Goal: Task Accomplishment & Management: Manage account settings

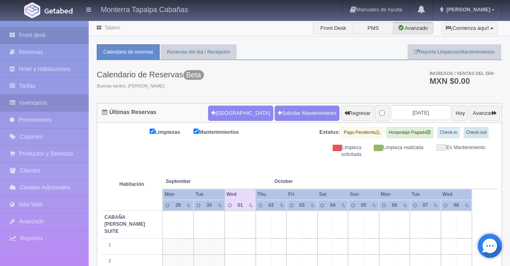
click at [35, 104] on link "Inventarios" at bounding box center [44, 103] width 89 height 17
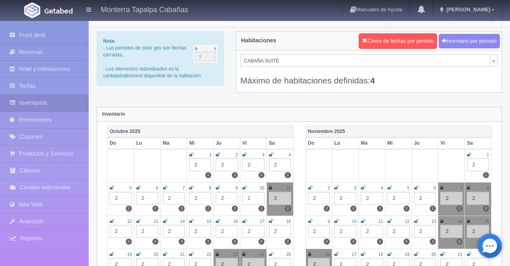
scroll to position [8, 0]
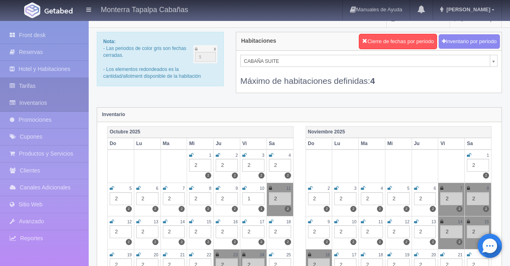
click at [30, 87] on link "Tarifas" at bounding box center [44, 86] width 89 height 17
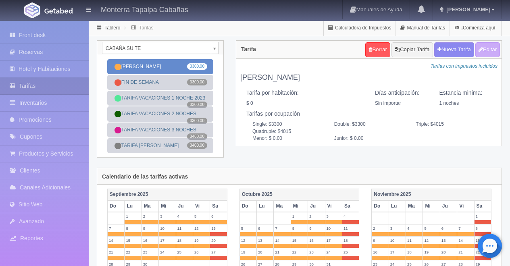
click at [180, 65] on link "DOM-JUEV 3300.00" at bounding box center [160, 66] width 106 height 15
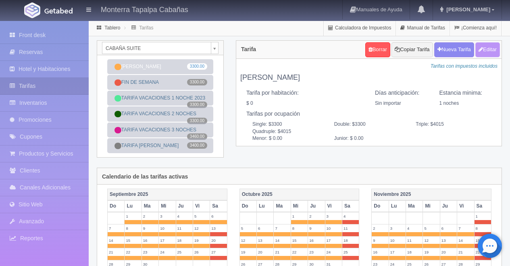
click at [498, 50] on button "Editar" at bounding box center [487, 49] width 25 height 15
type input "DOM-JUEV"
select select "0"
type input "1"
checkbox input "false"
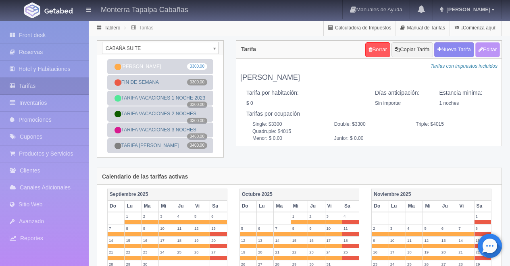
type input "3300"
type input "4015"
type input "0.00"
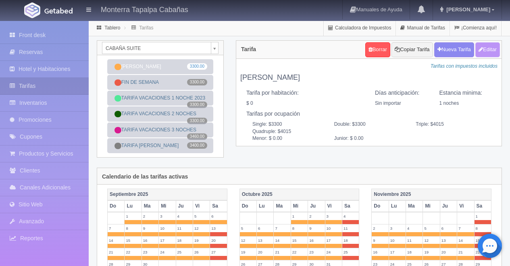
type input "0.00"
checkbox input "true"
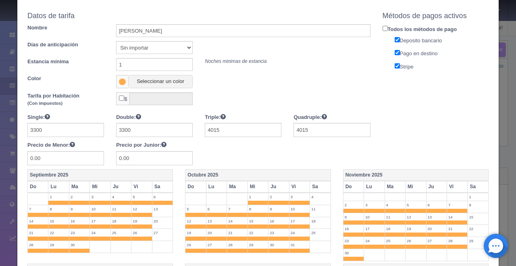
scroll to position [35, 0]
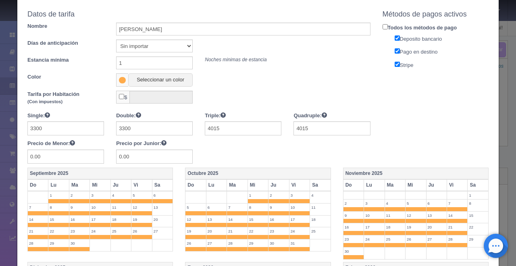
click at [318, 198] on td "4" at bounding box center [320, 197] width 21 height 12
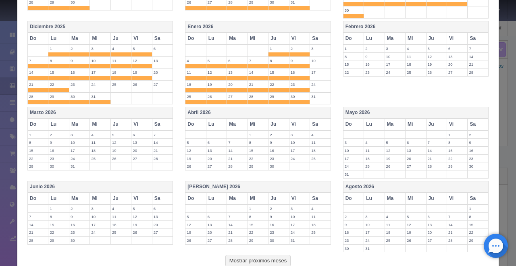
scroll to position [321, 0]
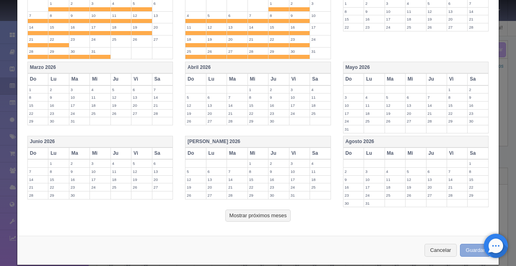
click at [463, 251] on button "Guardar" at bounding box center [475, 250] width 31 height 13
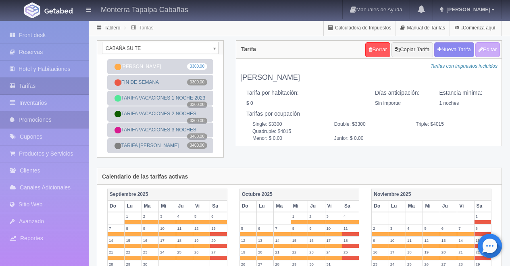
click at [52, 116] on link "Promociones" at bounding box center [44, 120] width 89 height 17
click at [57, 121] on link "Promociones" at bounding box center [44, 120] width 89 height 17
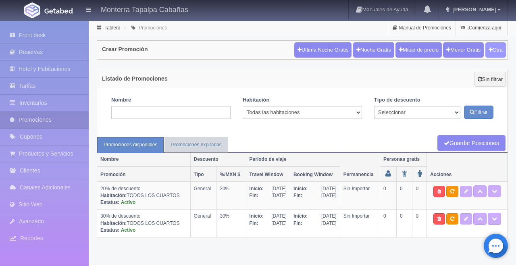
click at [496, 48] on button "Otra" at bounding box center [495, 49] width 21 height 15
checkbox input "true"
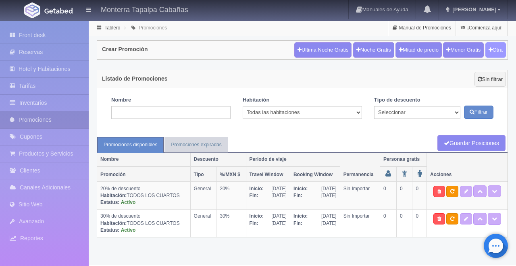
checkbox input "true"
type input "20"
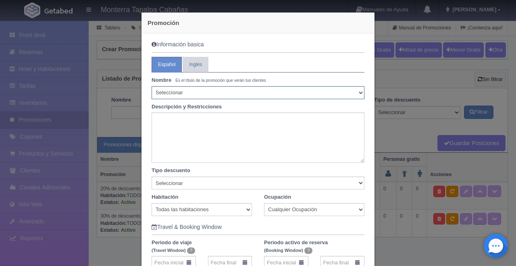
click at [357, 93] on select "Seleccionar 10% de descuento 15% de descuento 15% de descuento y 2 menores grat…" at bounding box center [257, 92] width 213 height 13
select select "10% de descuento"
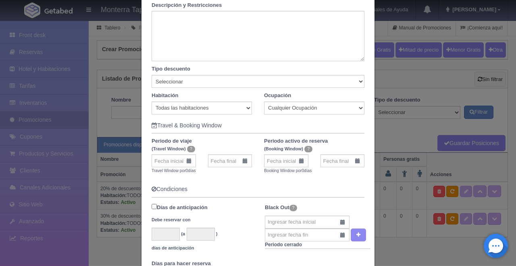
scroll to position [135, 0]
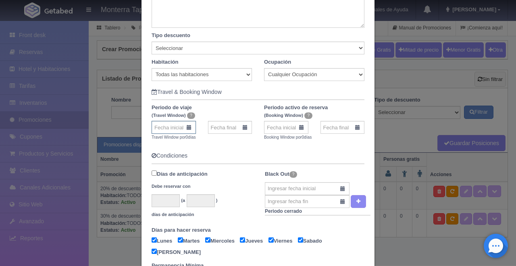
click at [186, 127] on input "text" at bounding box center [173, 127] width 44 height 13
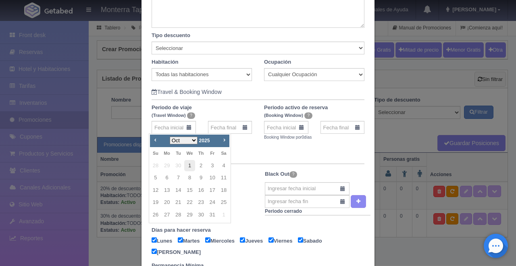
click at [191, 163] on link "1" at bounding box center [189, 166] width 10 height 12
type input "01-10-2025"
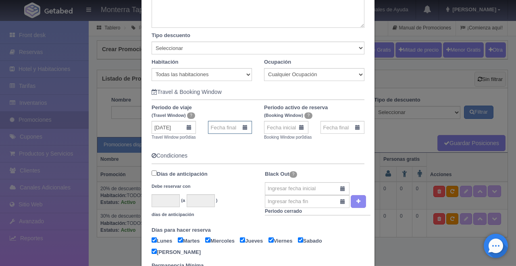
click at [243, 129] on input "text" at bounding box center [230, 127] width 44 height 13
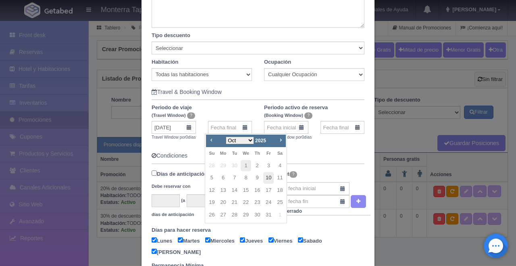
click at [270, 178] on link "10" at bounding box center [268, 178] width 10 height 12
type input "10-10-2025"
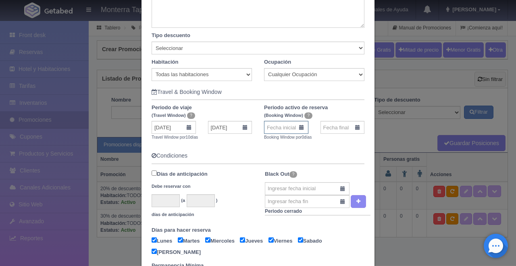
click at [299, 129] on input "text" at bounding box center [286, 127] width 44 height 13
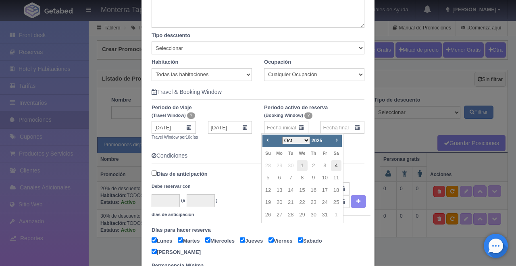
click at [338, 165] on link "4" at bounding box center [336, 166] width 10 height 12
type input "04-10-2025"
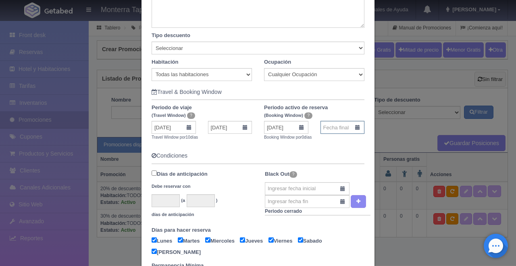
click at [354, 128] on input "text" at bounding box center [342, 127] width 44 height 13
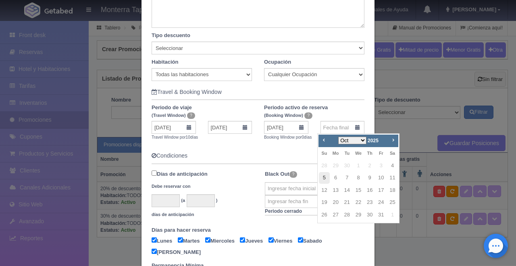
click at [326, 178] on link "5" at bounding box center [324, 178] width 10 height 12
type input "[DATE]"
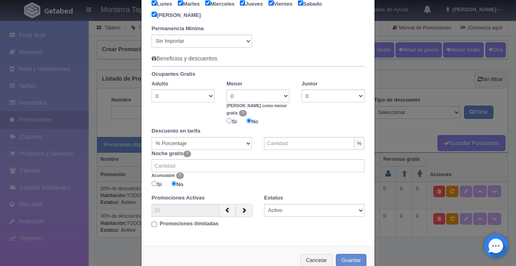
scroll to position [386, 0]
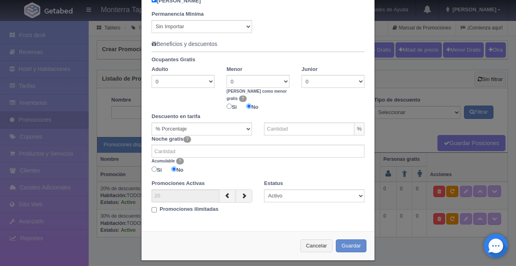
click at [151, 207] on input "Promociones ilimitadas" at bounding box center [153, 209] width 5 height 5
checkbox input "true"
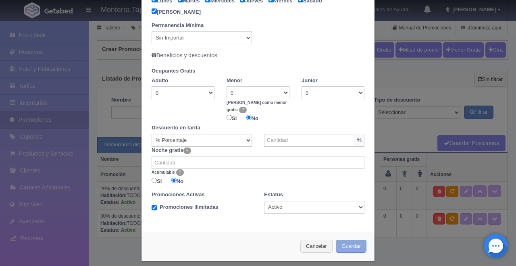
click at [345, 240] on button "Guardar" at bounding box center [351, 246] width 31 height 13
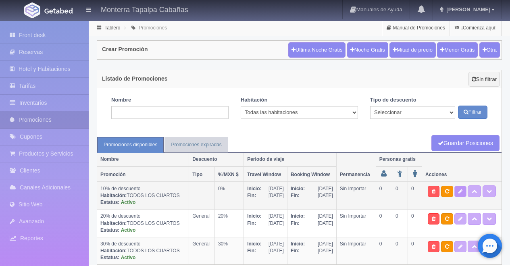
click at [460, 191] on icon at bounding box center [460, 191] width 4 height 5
type input "01-10-2025"
type input "10-10-2025"
type input "04-10-2025"
type input "05-10-2025"
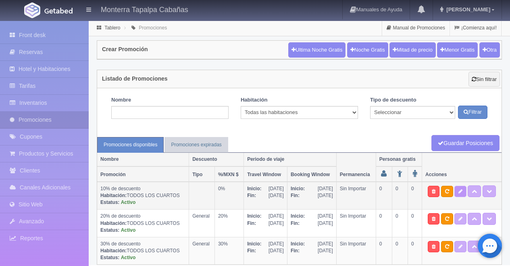
checkbox input "true"
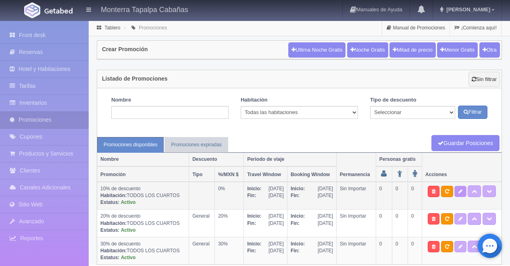
checkbox input "true"
type input "0"
type input "999"
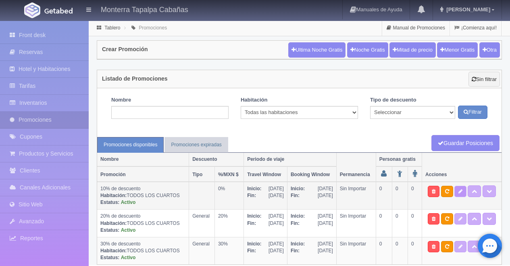
select select "10% de descuento"
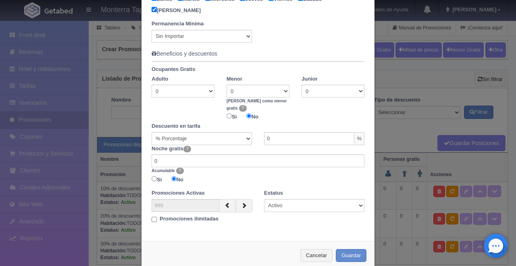
scroll to position [386, 0]
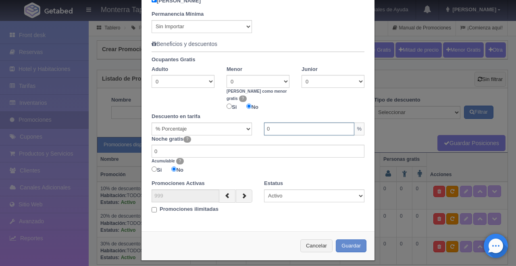
click at [285, 127] on input "0" at bounding box center [309, 128] width 90 height 13
type input "10"
click at [356, 239] on button "Guardar" at bounding box center [351, 245] width 31 height 13
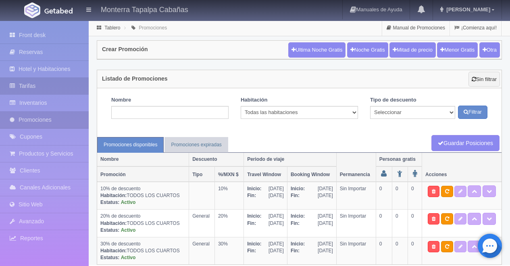
click at [51, 87] on link "Tarifas" at bounding box center [44, 86] width 89 height 17
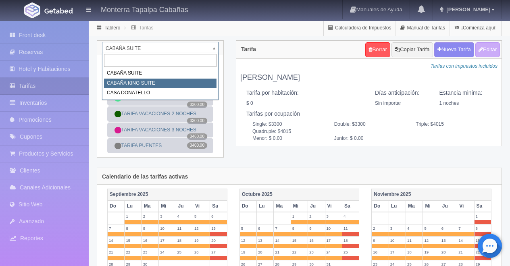
select select "2102"
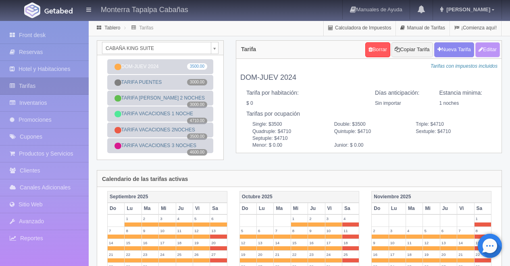
click at [492, 49] on button "Editar" at bounding box center [487, 49] width 25 height 15
type input "DOM-JUEV 2024"
select select "0"
type input "1"
checkbox input "false"
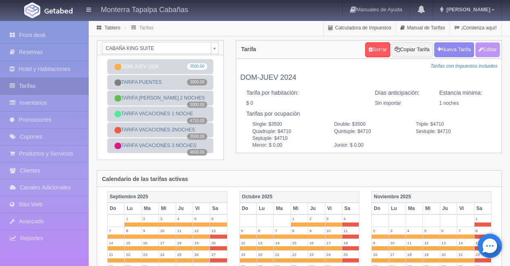
type input "3500"
type input "4710"
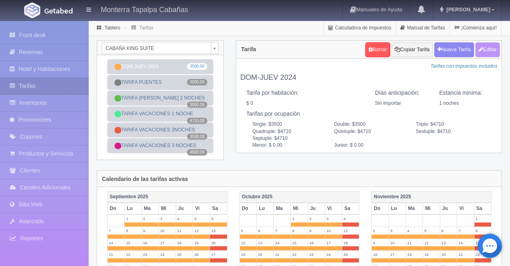
type input "4710"
type input "0.00"
checkbox input "true"
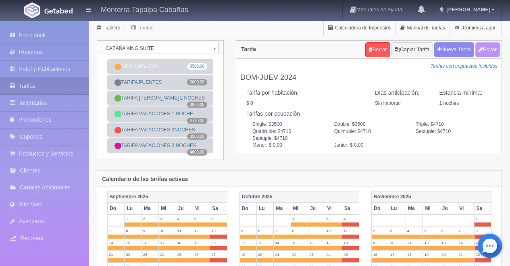
checkbox input "true"
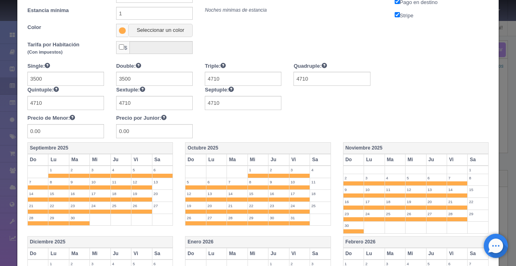
scroll to position [87, 0]
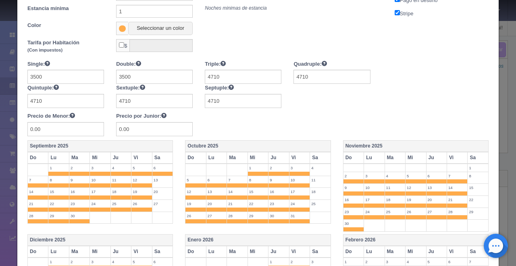
click at [317, 167] on label "4" at bounding box center [320, 168] width 21 height 8
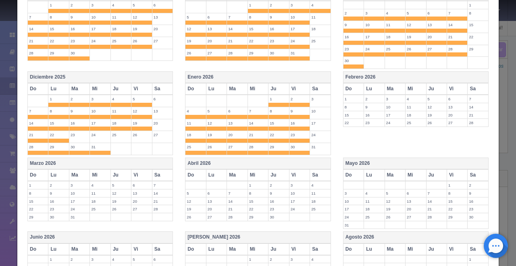
scroll to position [355, 0]
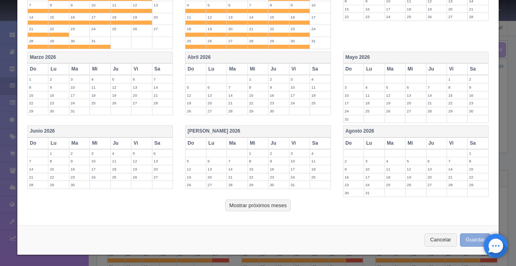
click at [460, 239] on button "Guardar" at bounding box center [475, 239] width 31 height 13
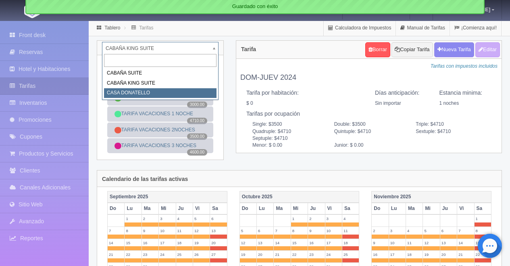
select select "2124"
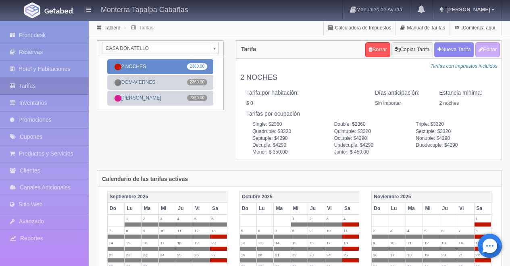
click at [160, 66] on link "2 NOCHES 2360.00" at bounding box center [160, 66] width 106 height 15
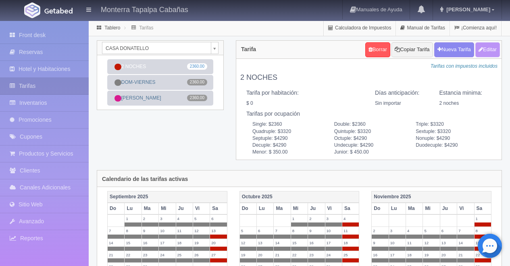
click at [493, 46] on button "Editar" at bounding box center [487, 49] width 25 height 15
type input "2 NOCHES"
select select "0"
type input "2"
checkbox input "false"
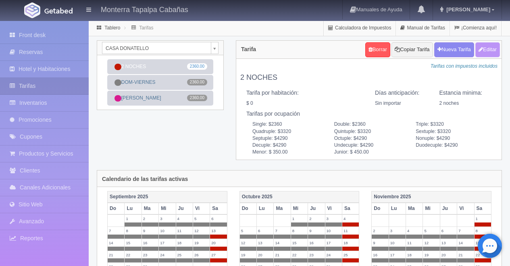
type input "2360"
type input "3320"
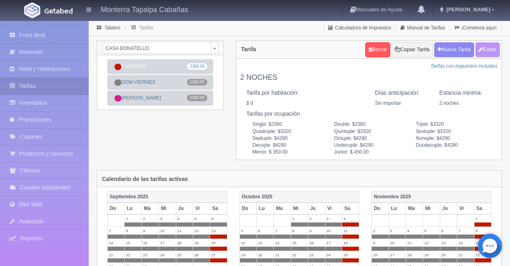
type input "3320"
type input "4290"
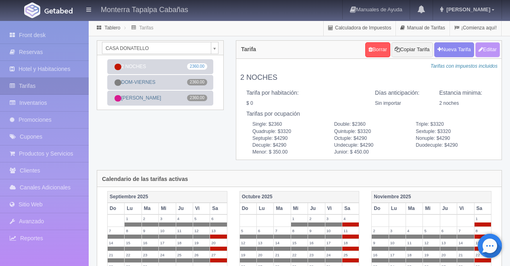
type input "4290"
type input "350.00"
type input "450.00"
checkbox input "true"
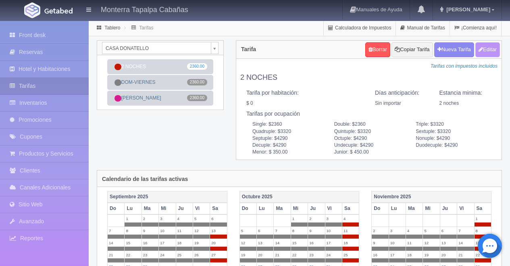
checkbox input "true"
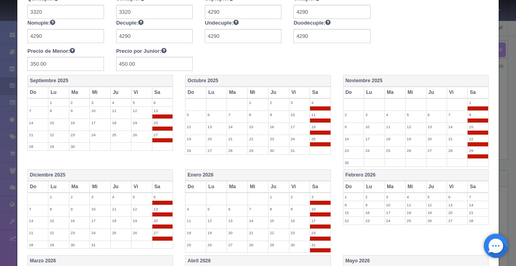
scroll to position [192, 0]
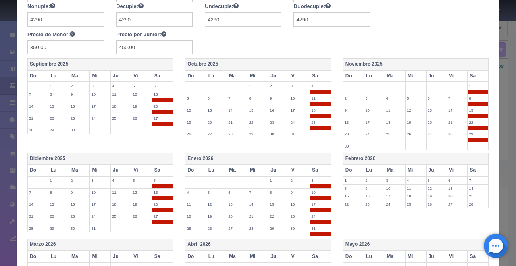
click at [316, 90] on span at bounding box center [320, 92] width 21 height 4
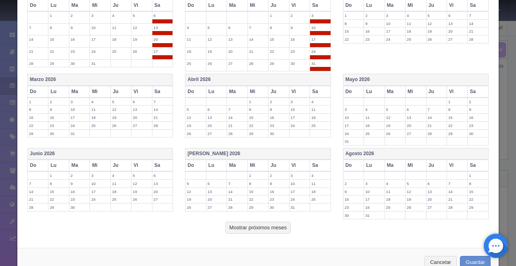
scroll to position [379, 0]
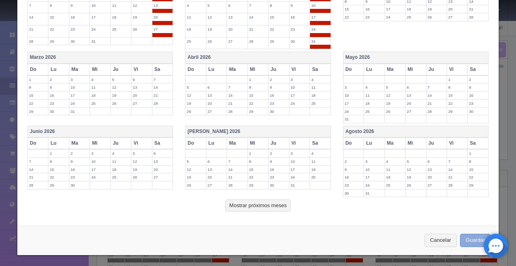
click at [466, 238] on button "Guardar" at bounding box center [475, 240] width 31 height 13
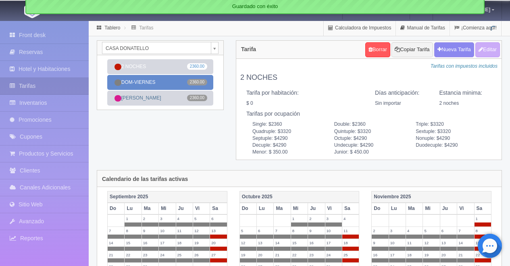
click at [171, 82] on link "DOM-VIERNES 2360.00" at bounding box center [160, 82] width 106 height 15
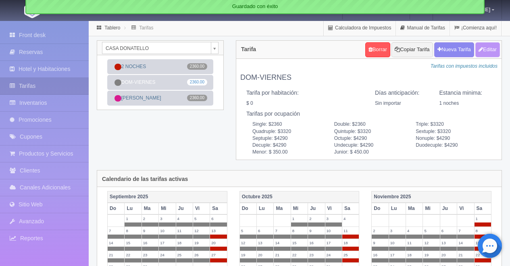
click at [490, 51] on button "Editar" at bounding box center [487, 49] width 25 height 15
type input "DOM-VIERNES"
select select "0"
type input "1"
checkbox input "false"
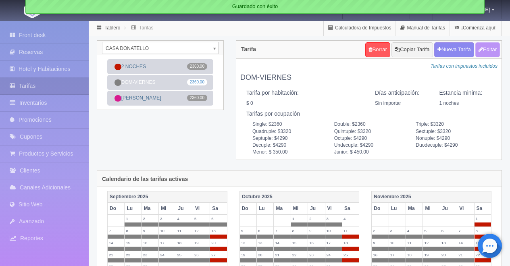
type input "2360"
type input "3320"
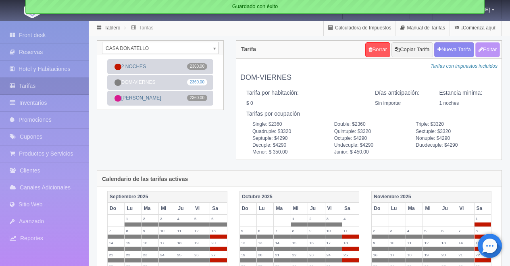
type input "3320"
type input "4290"
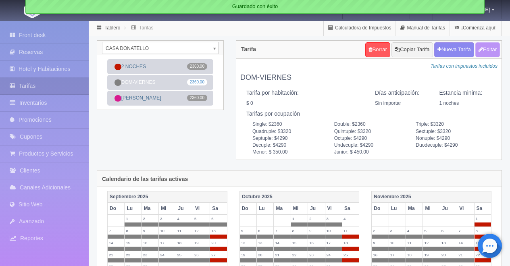
type input "4290"
type input "350.00"
type input "450.00"
checkbox input "true"
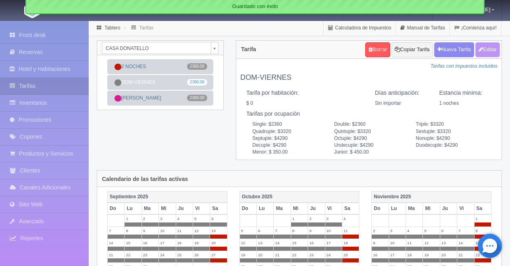
checkbox input "true"
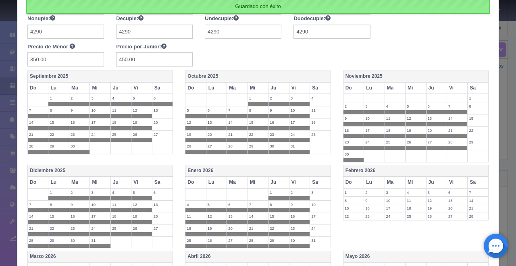
scroll to position [183, 0]
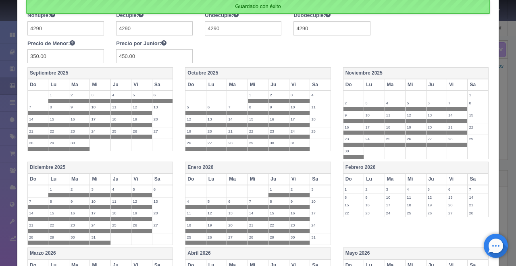
click at [317, 92] on label "4" at bounding box center [320, 95] width 21 height 8
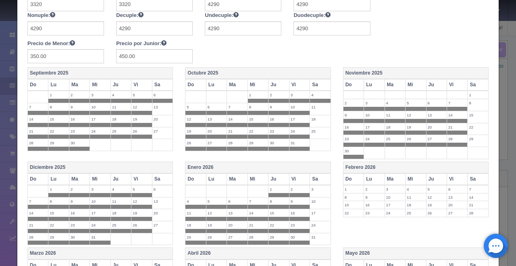
scroll to position [379, 0]
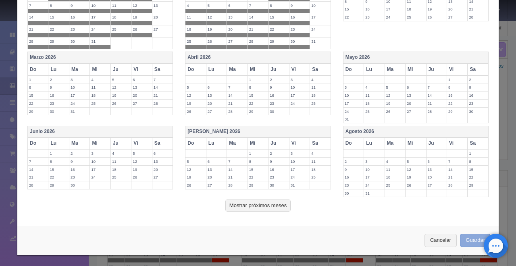
click at [464, 240] on button "Guardar" at bounding box center [475, 240] width 31 height 13
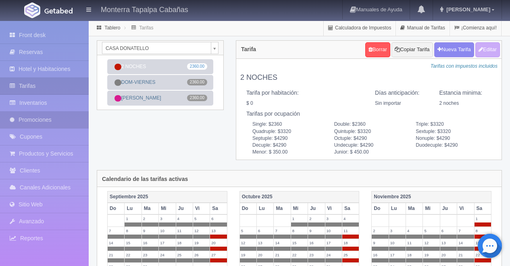
click at [36, 117] on link "Promociones" at bounding box center [44, 120] width 89 height 17
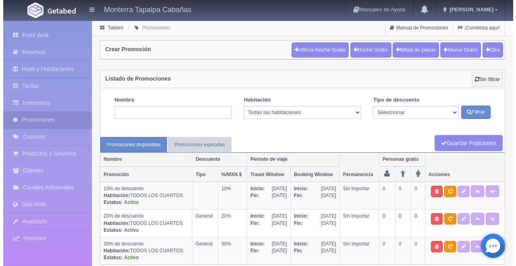
scroll to position [11, 0]
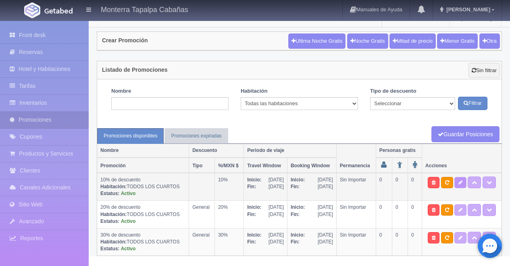
click at [460, 181] on icon at bounding box center [460, 182] width 4 height 5
type input "[DATE]"
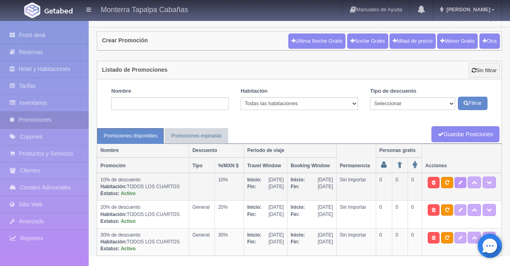
checkbox input "true"
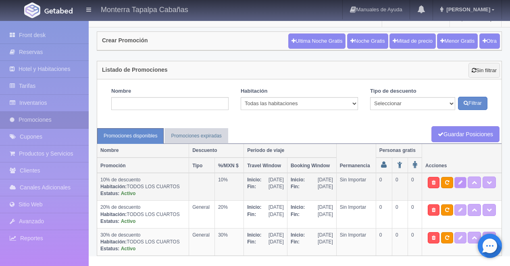
checkbox input "true"
type input "10"
type input "0"
type input "999"
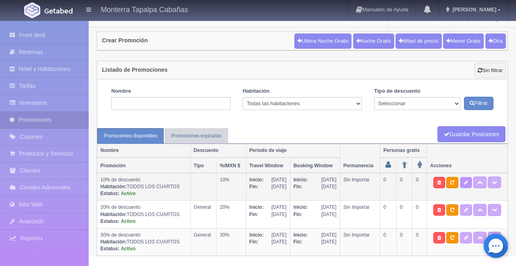
select select "10% de descuento"
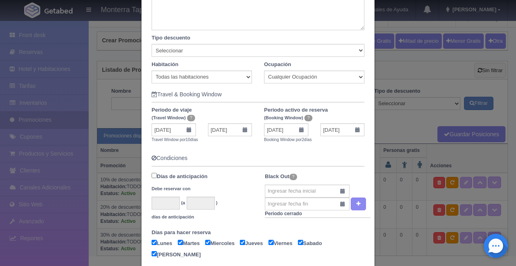
scroll to position [132, 0]
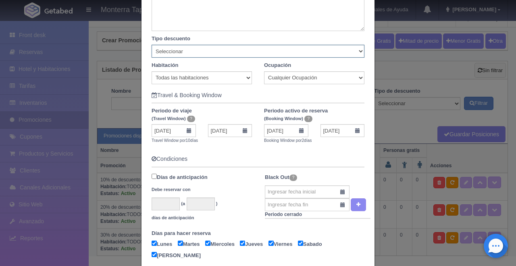
click at [352, 52] on select "Seleccionar Noche gratis Última Noche General" at bounding box center [257, 51] width 213 height 13
select select "General"
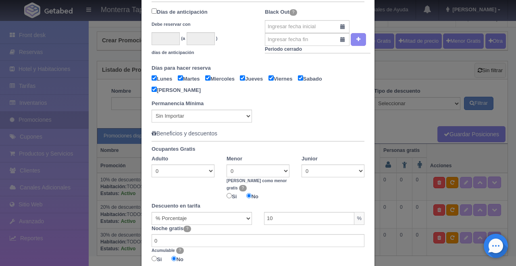
scroll to position [386, 0]
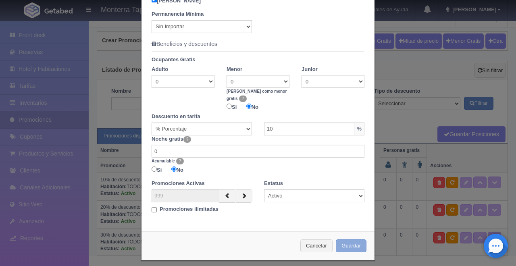
click at [340, 239] on button "Guardar" at bounding box center [351, 245] width 31 height 13
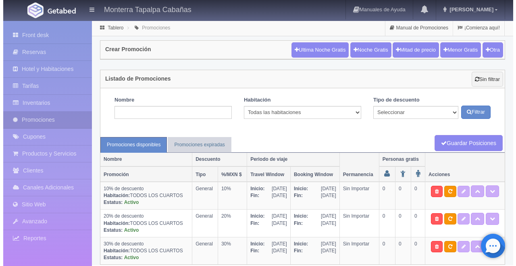
scroll to position [11, 0]
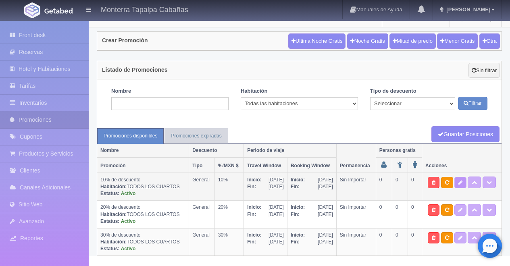
click at [462, 180] on icon at bounding box center [460, 182] width 4 height 5
select select "General"
type input "[DATE]"
type input "10-10-2025"
type input "04-10-2025"
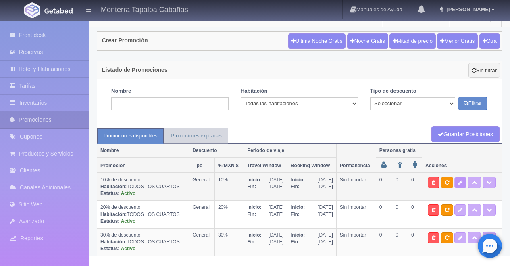
type input "[DATE]"
checkbox input "true"
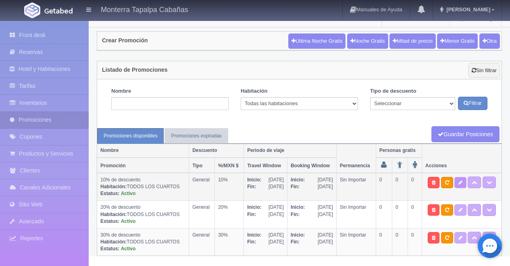
checkbox input "true"
type input "10"
type input "0"
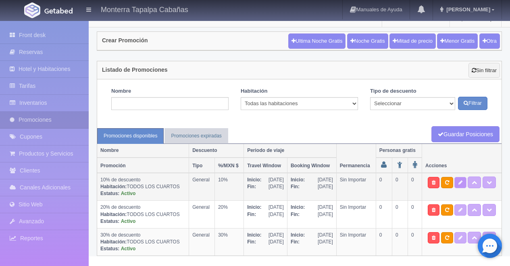
type input "999"
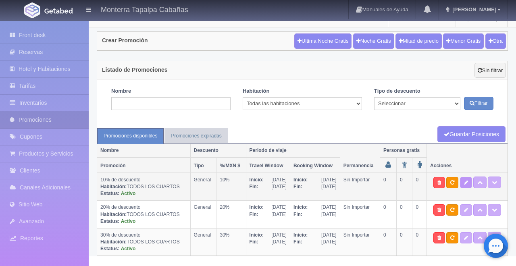
select select "10% de descuento"
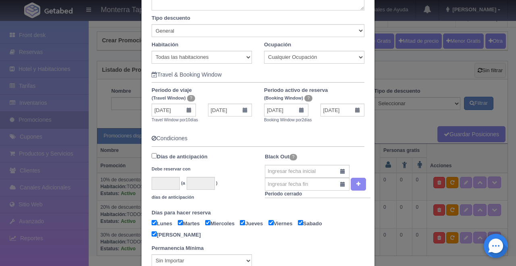
scroll to position [139, 0]
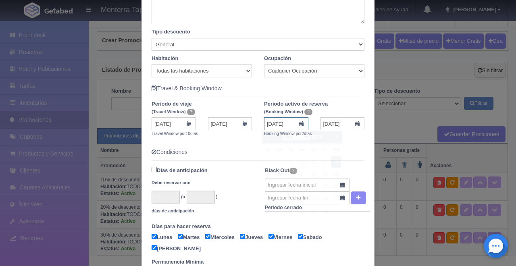
click at [300, 124] on input "04-10-2025" at bounding box center [286, 123] width 44 height 13
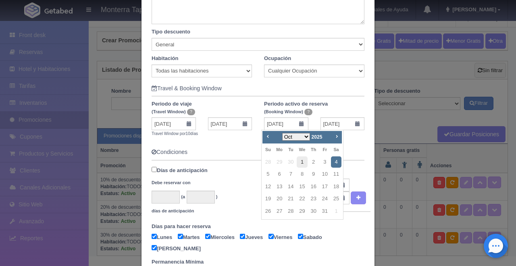
click at [301, 164] on link "1" at bounding box center [301, 162] width 10 height 12
type input "[DATE]"
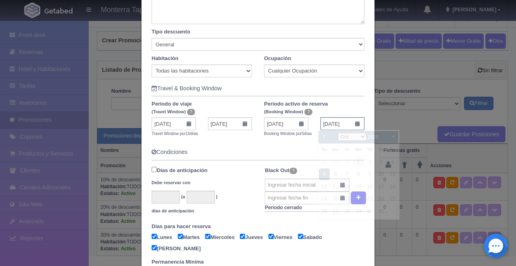
click at [357, 126] on input "[DATE]" at bounding box center [342, 123] width 44 height 13
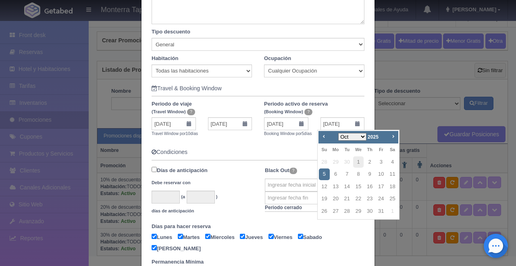
click at [323, 176] on link "5" at bounding box center [324, 174] width 10 height 12
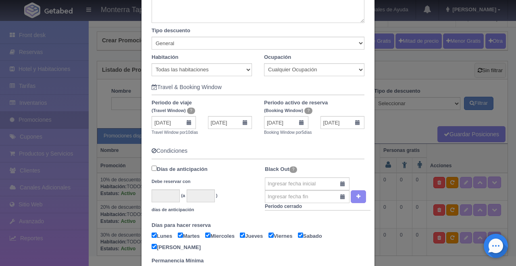
scroll to position [158, 0]
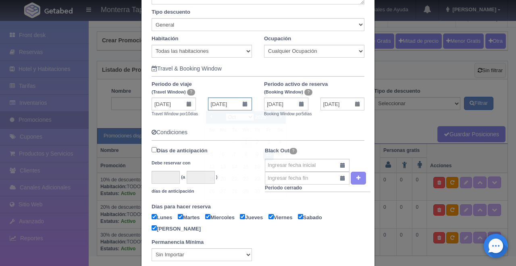
click at [242, 104] on input "10-10-2025" at bounding box center [230, 103] width 44 height 13
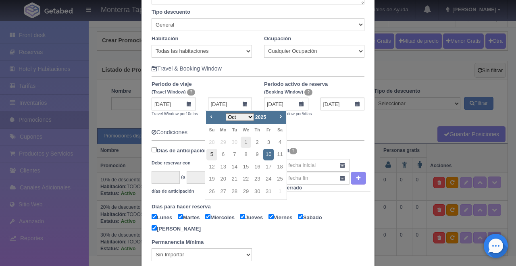
click at [209, 152] on link "5" at bounding box center [211, 155] width 10 height 12
type input "[DATE]"
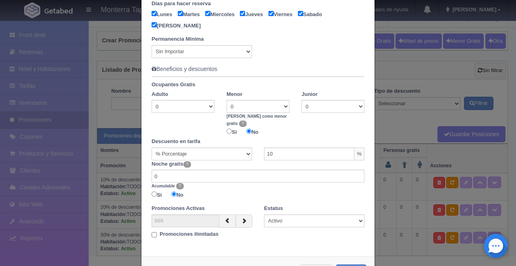
scroll to position [386, 0]
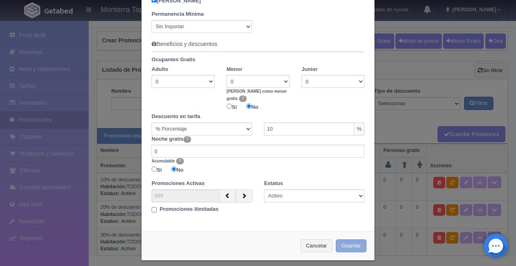
click at [344, 239] on button "Guardar" at bounding box center [351, 245] width 31 height 13
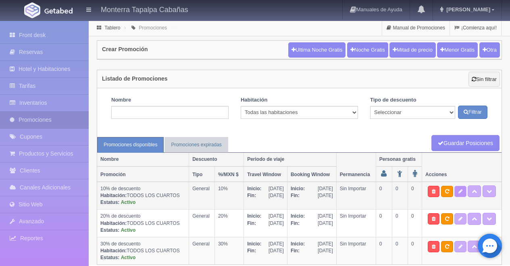
click at [459, 191] on icon at bounding box center [460, 191] width 4 height 5
select select "10% de descuento"
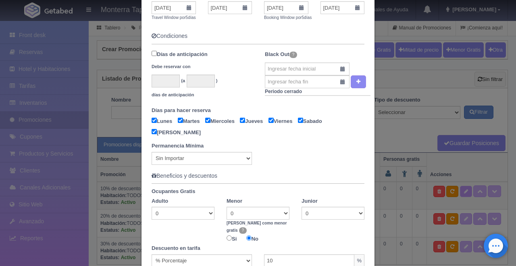
scroll to position [257, 0]
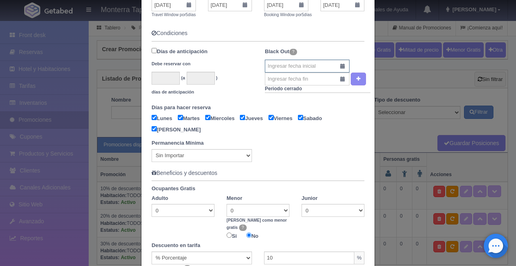
click at [340, 66] on input "text" at bounding box center [307, 66] width 85 height 13
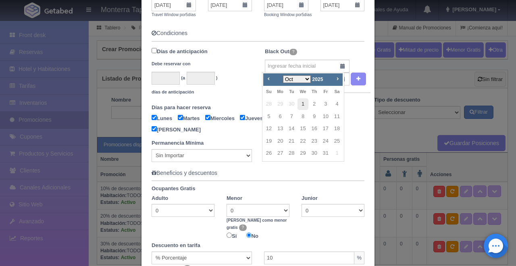
click at [304, 104] on link "1" at bounding box center [302, 104] width 10 height 12
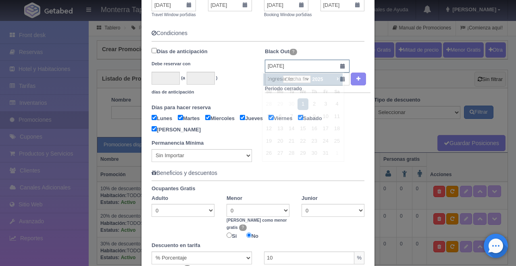
click at [338, 66] on input "[DATE]" at bounding box center [307, 66] width 85 height 13
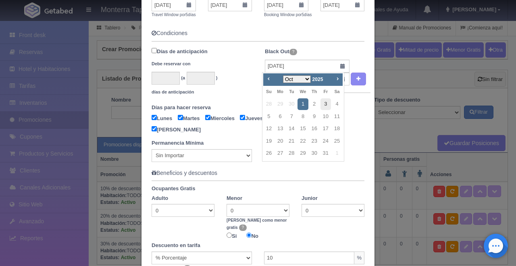
click at [325, 103] on link "3" at bounding box center [325, 104] width 10 height 12
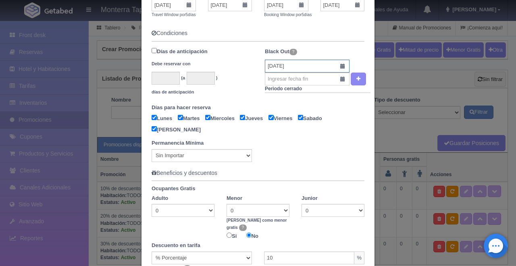
click at [339, 65] on input "[DATE]" at bounding box center [307, 66] width 85 height 13
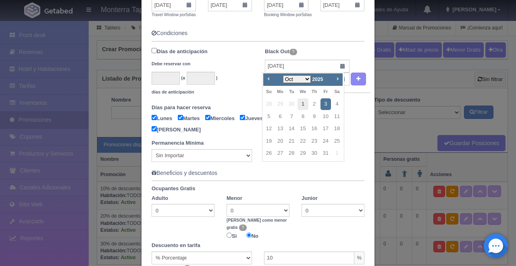
click at [304, 102] on link "1" at bounding box center [302, 104] width 10 height 12
type input "[DATE]"
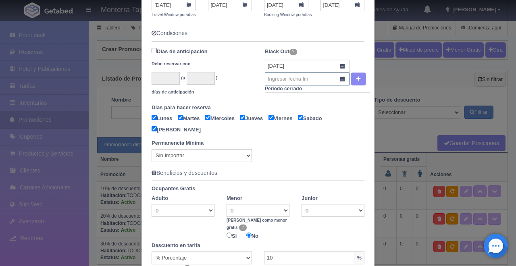
click at [339, 81] on input "text" at bounding box center [307, 79] width 85 height 13
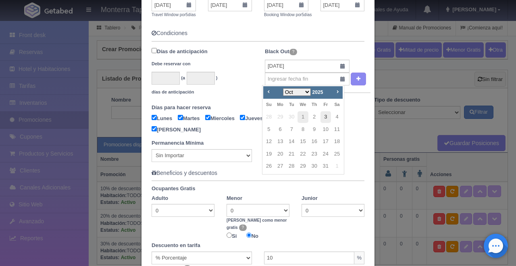
click at [326, 116] on link "3" at bounding box center [325, 117] width 10 height 12
type input "[DATE]"
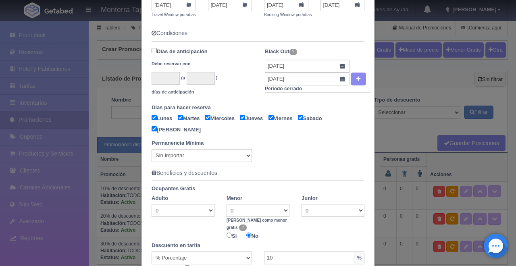
scroll to position [386, 0]
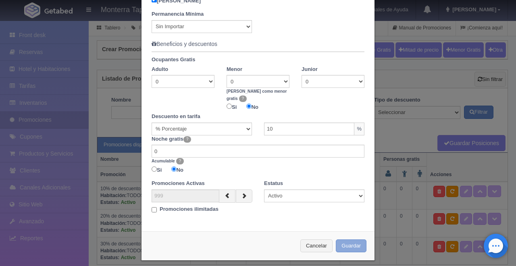
click at [340, 240] on button "Guardar" at bounding box center [351, 245] width 31 height 13
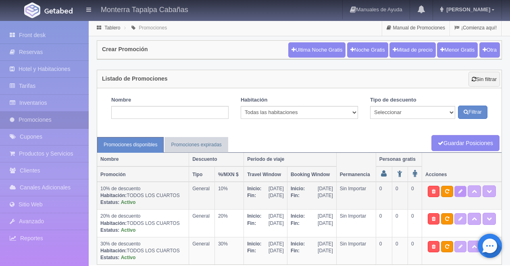
click at [460, 191] on icon at bounding box center [460, 191] width 4 height 5
select select "General"
type input "[DATE]"
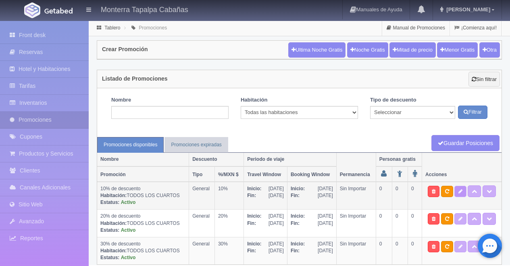
type input "[DATE]"
checkbox input "true"
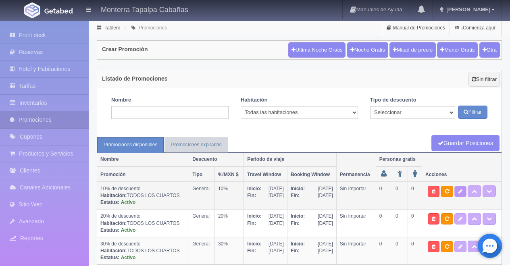
checkbox input "true"
type input "10"
type input "0"
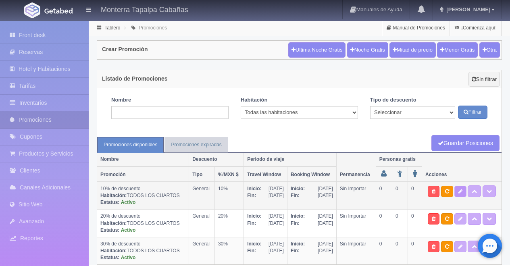
type input "999"
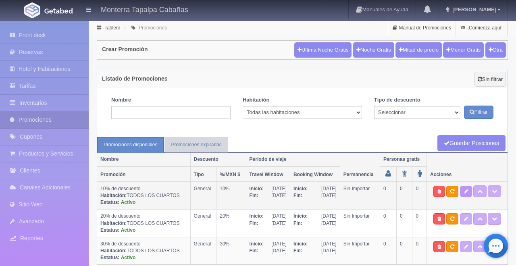
select select "10% de descuento"
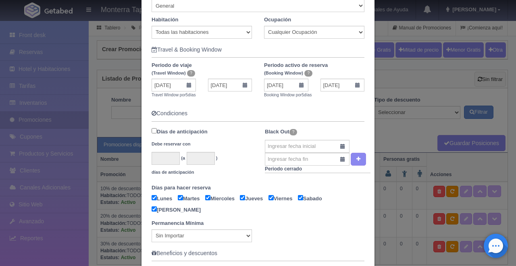
scroll to position [176, 0]
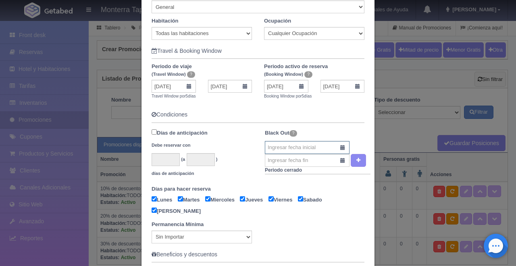
click at [339, 149] on input "text" at bounding box center [307, 147] width 85 height 13
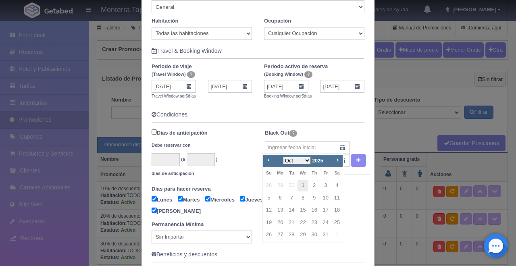
click at [305, 185] on link "1" at bounding box center [302, 186] width 10 height 12
type input "[DATE]"
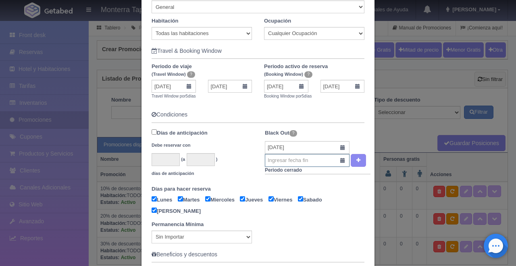
click at [339, 160] on input "text" at bounding box center [307, 160] width 85 height 13
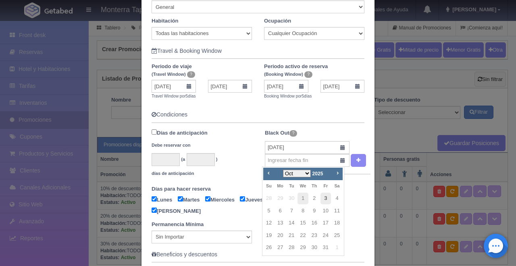
click at [326, 196] on link "3" at bounding box center [325, 199] width 10 height 12
type input "[DATE]"
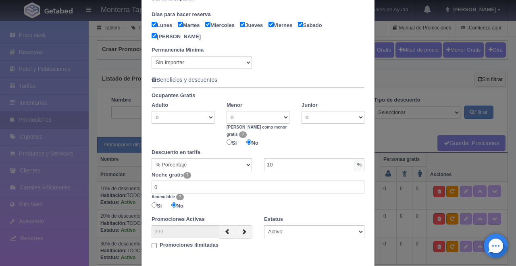
scroll to position [386, 0]
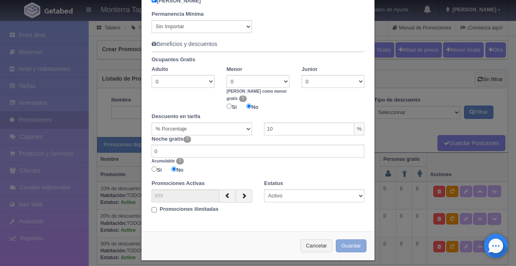
click at [340, 240] on button "Guardar" at bounding box center [351, 245] width 31 height 13
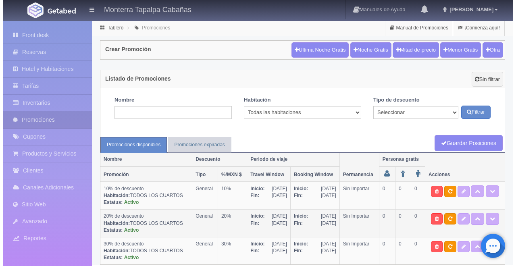
scroll to position [11, 0]
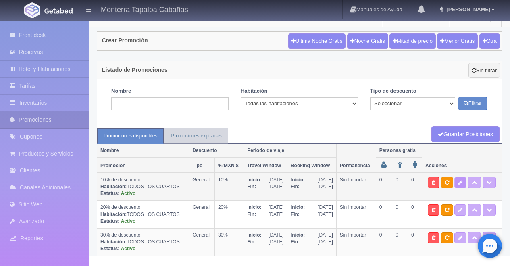
click at [461, 181] on icon at bounding box center [460, 182] width 4 height 5
select select "General"
type input "[DATE]"
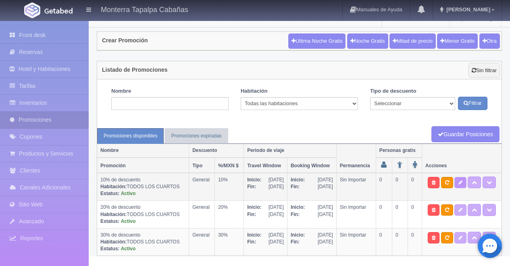
type input "[DATE]"
checkbox input "true"
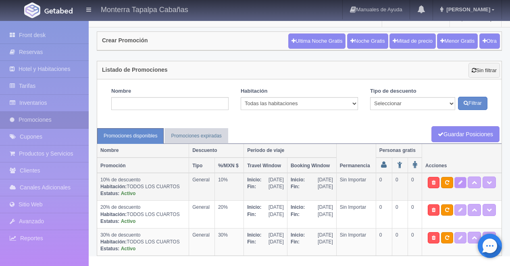
checkbox input "true"
type input "10"
type input "0"
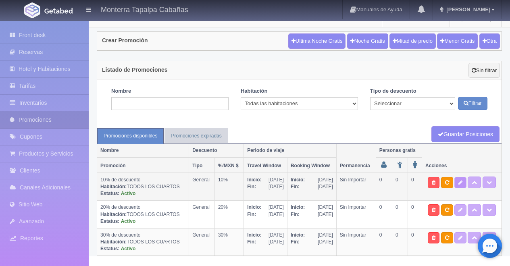
type input "999"
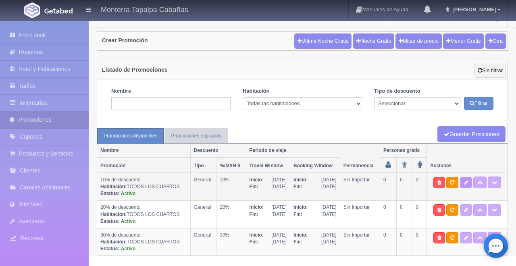
select select "10% de descuento"
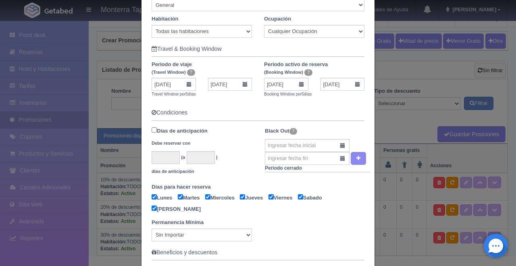
scroll to position [182, 0]
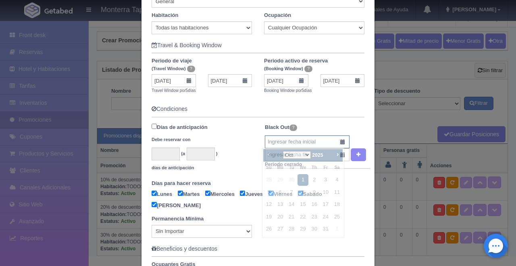
click at [338, 141] on input "text" at bounding box center [307, 141] width 85 height 13
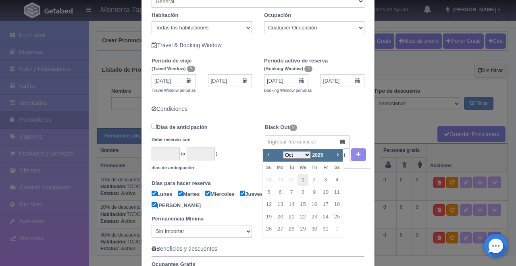
click at [301, 177] on link "1" at bounding box center [302, 180] width 10 height 12
type input "[DATE]"
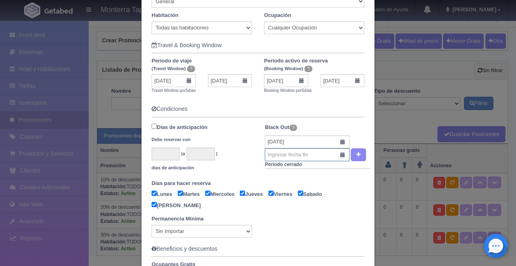
click at [339, 157] on input "text" at bounding box center [307, 154] width 85 height 13
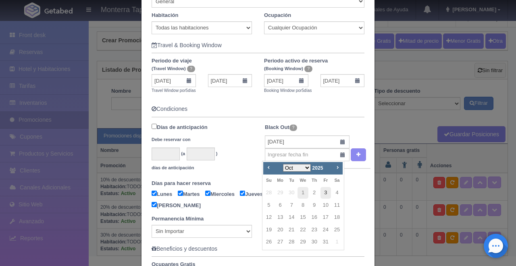
click at [326, 191] on link "3" at bounding box center [325, 193] width 10 height 12
type input "03-10-2025"
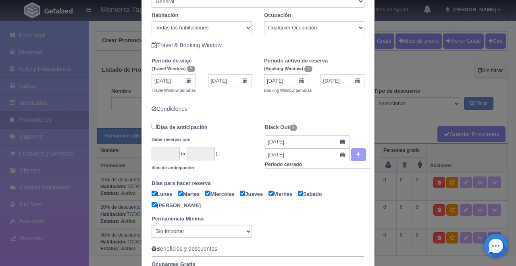
click at [356, 156] on icon "button" at bounding box center [358, 154] width 4 height 5
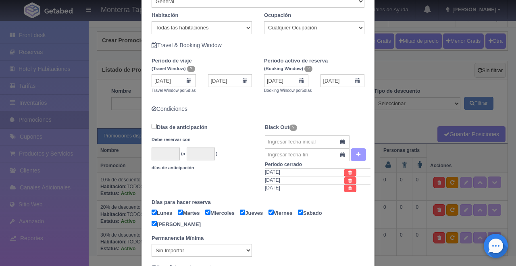
scroll to position [404, 0]
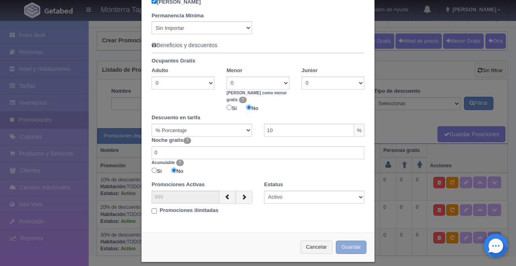
click at [345, 241] on button "Guardar" at bounding box center [351, 247] width 31 height 13
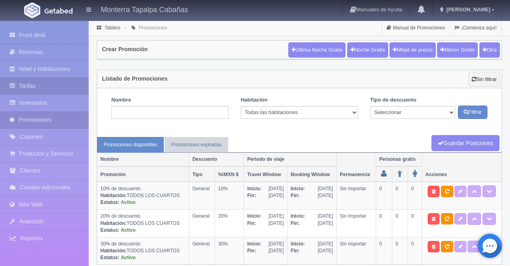
click at [29, 87] on link "Tarifas" at bounding box center [44, 86] width 89 height 17
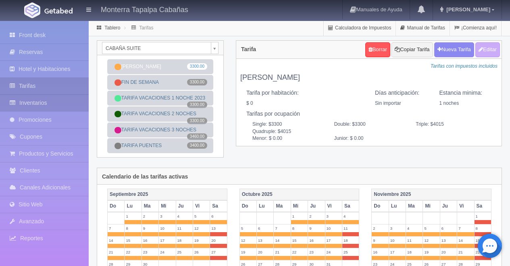
click at [36, 101] on link "Inventarios" at bounding box center [44, 103] width 89 height 17
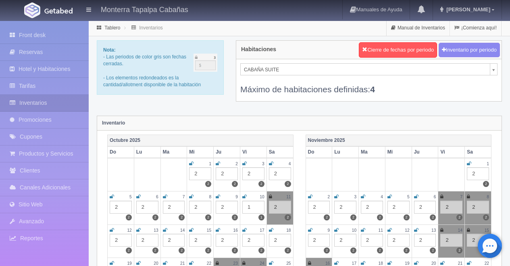
click at [271, 174] on div "2" at bounding box center [280, 173] width 22 height 13
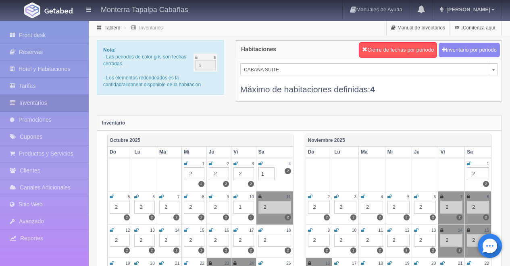
type input "1"
click at [331, 110] on div "Habitaciones Cierre de fechas por periodo Inventario por periodo CABAÑA SUITE C…" at bounding box center [369, 75] width 278 height 71
click at [34, 122] on link "Promociones" at bounding box center [44, 120] width 89 height 17
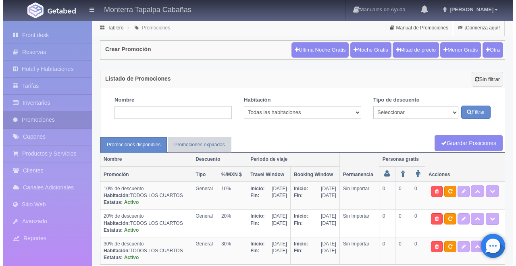
scroll to position [11, 0]
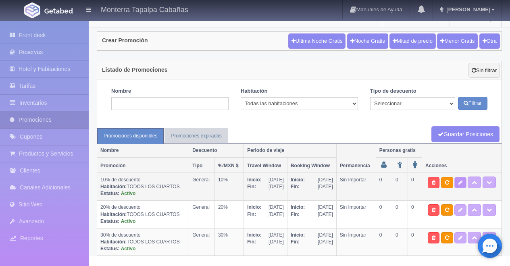
click at [462, 180] on icon at bounding box center [460, 182] width 4 height 5
select select "General"
type input "01-10-2025"
type input "05-10-2025"
type input "01-10-2025"
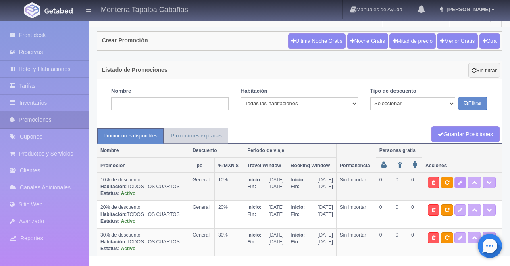
type input "05-10-2025"
checkbox input "true"
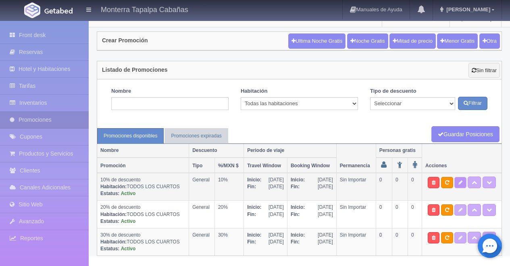
checkbox input "true"
type input "10"
type input "0"
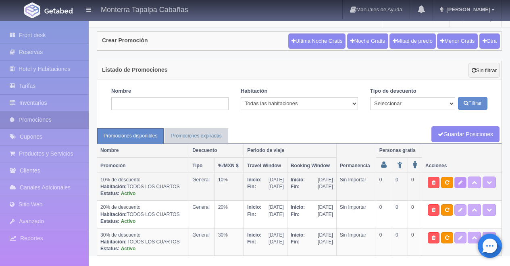
type input "999"
select select "10% de descuento"
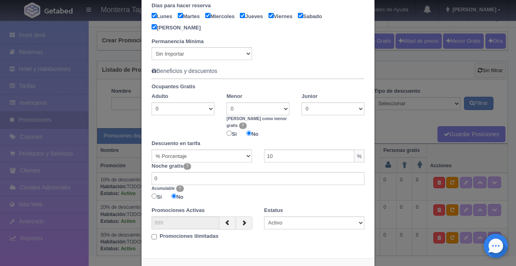
scroll to position [404, 0]
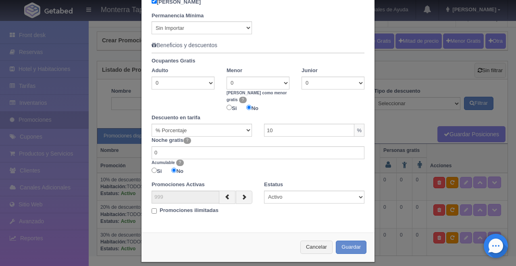
click at [151, 205] on div "Promociones ilimitadas" at bounding box center [201, 209] width 100 height 10
click at [151, 208] on input "Promociones ilimitadas" at bounding box center [153, 210] width 5 height 5
checkbox input "true"
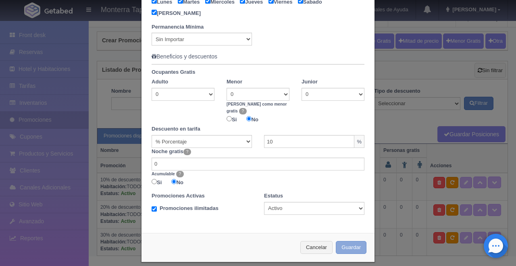
click at [354, 241] on button "Guardar" at bounding box center [351, 247] width 31 height 13
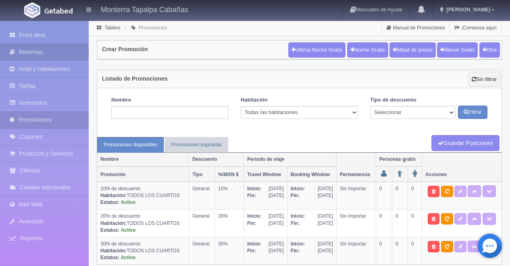
click at [24, 52] on link "Reservas" at bounding box center [44, 52] width 89 height 17
